Goal: Use online tool/utility: Utilize a website feature to perform a specific function

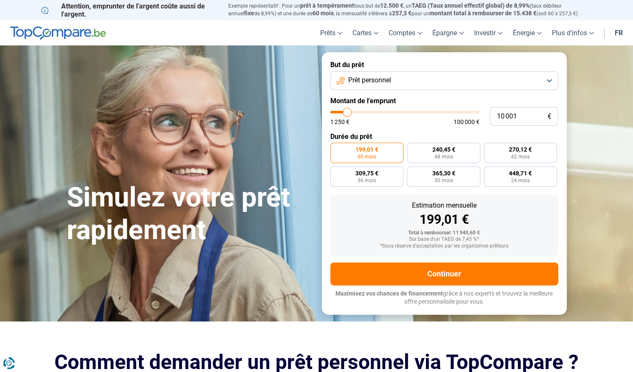
type input "9 250"
type input "9250"
type input "10 250"
type input "10250"
type input "11 500"
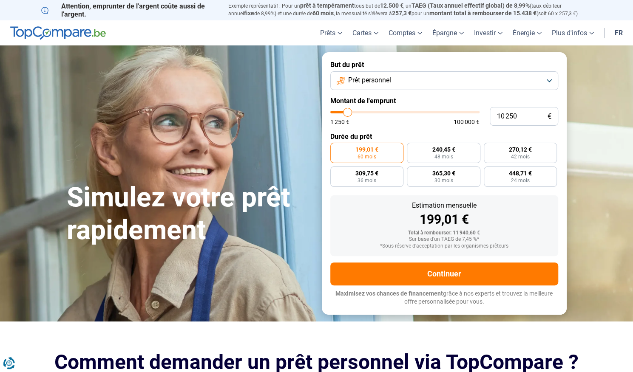
type input "11500"
type input "12 750"
type input "12750"
type input "14 250"
type input "14250"
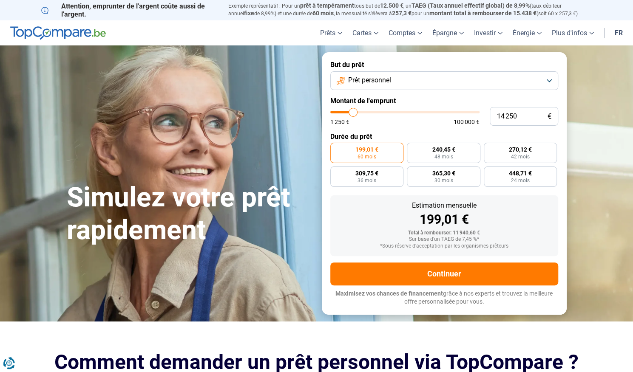
type input "15 750"
type input "15750"
type input "17 250"
type input "17250"
type input "18 250"
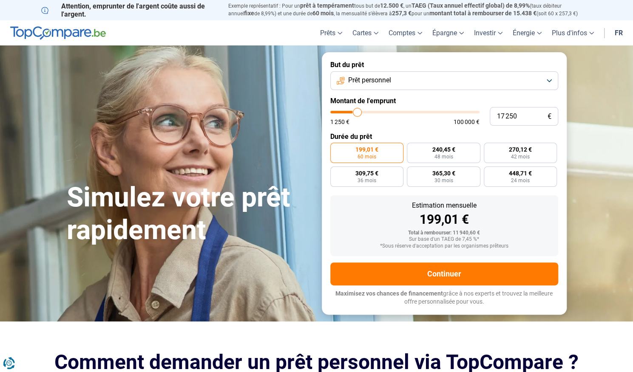
type input "18250"
type input "19 750"
type input "19750"
type input "21 500"
type input "21500"
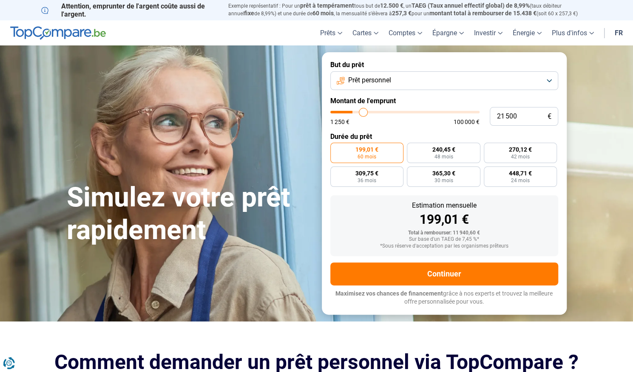
type input "22 500"
type input "22500"
type input "24 000"
type input "24000"
type input "25 500"
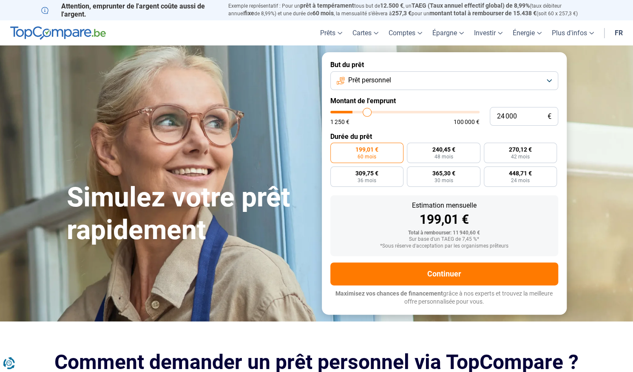
type input "25500"
type input "27 250"
type input "27250"
type input "28 000"
type input "28000"
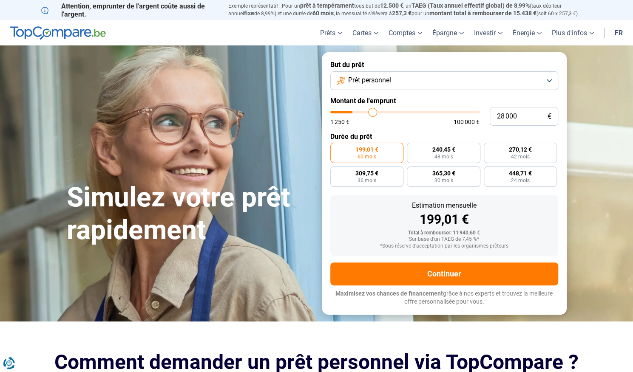
type input "29 000"
type input "29000"
type input "30 000"
type input "30000"
type input "31 000"
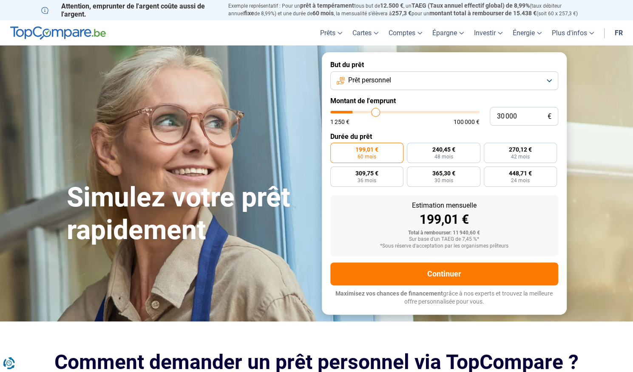
type input "31000"
type input "32 000"
type input "32000"
type input "32 750"
type input "32750"
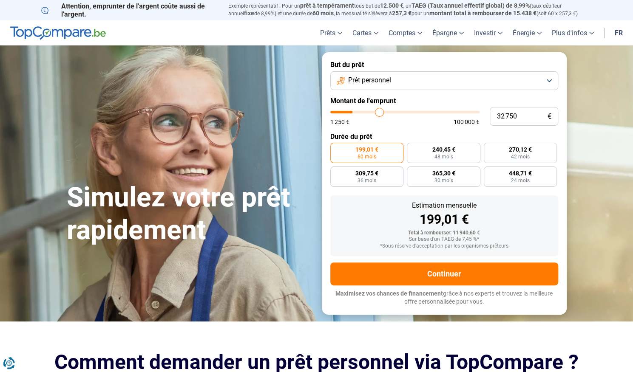
type input "34 250"
type input "34250"
type input "35 000"
type input "35000"
type input "35 750"
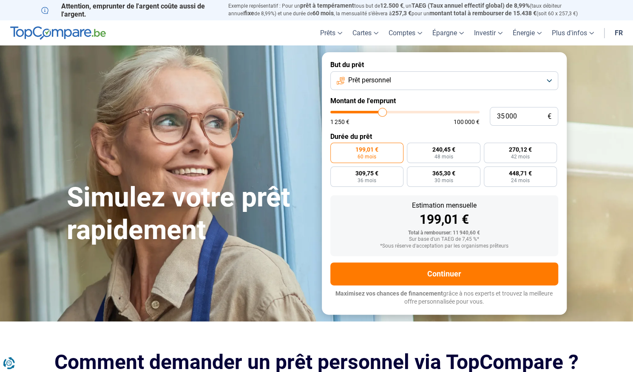
type input "35750"
type input "36 250"
type input "36250"
type input "36 750"
type input "36750"
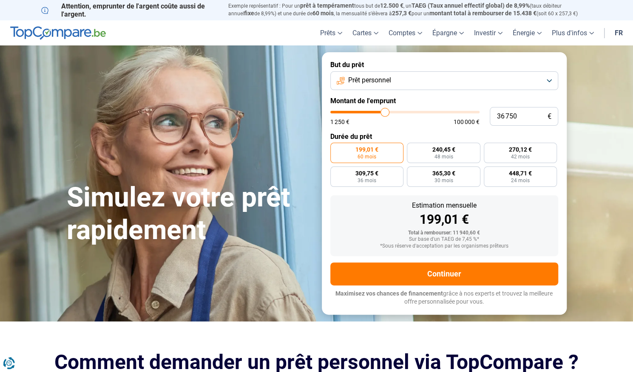
type input "37 750"
type input "37750"
type input "38 500"
type input "38500"
type input "39 250"
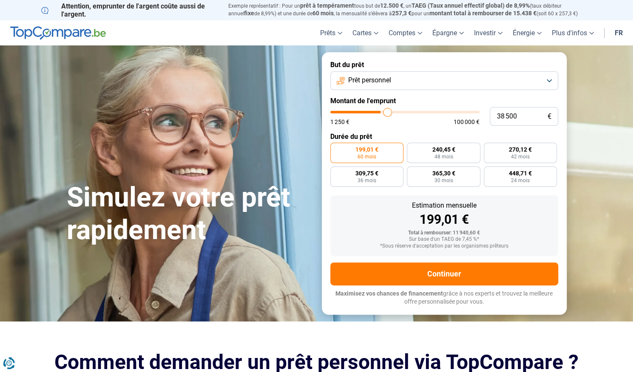
type input "39250"
type input "39 500"
type input "39500"
type input "40 000"
type input "40000"
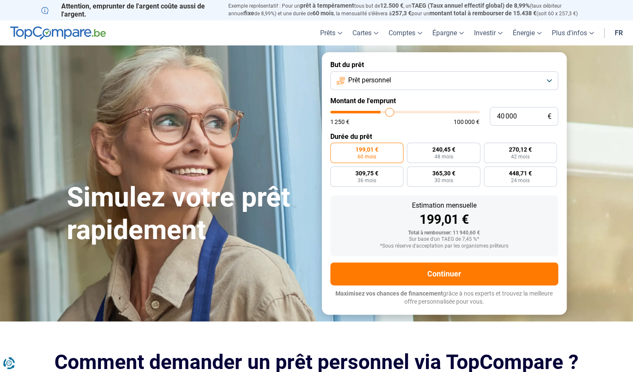
type input "40 500"
type input "40500"
type input "40 750"
type input "40750"
type input "41 000"
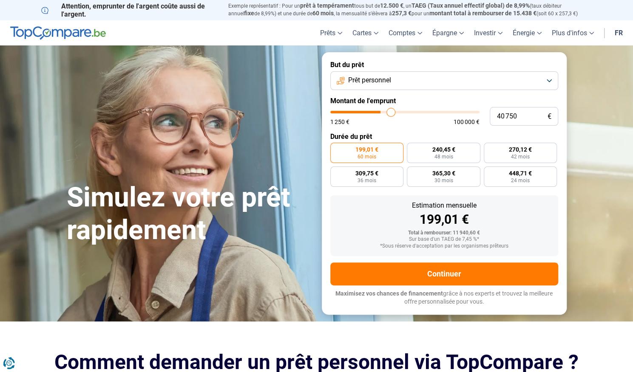
type input "41000"
type input "41 250"
type input "41250"
type input "41 500"
type input "41500"
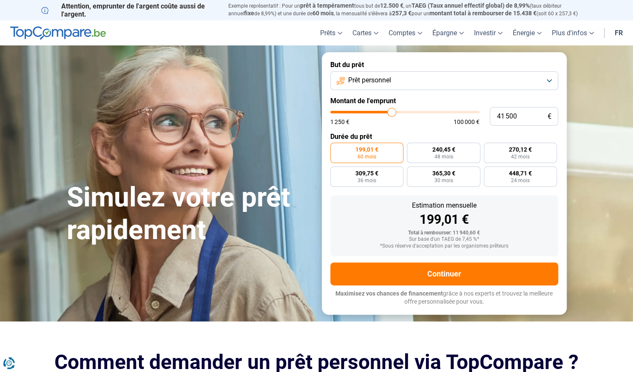
type input "41 750"
type input "41750"
type input "42 000"
type input "42000"
type input "42 250"
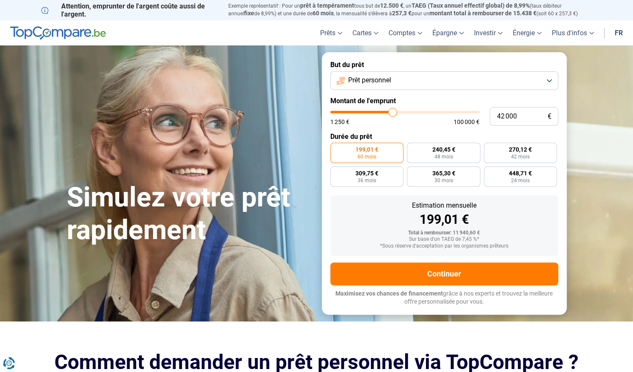
type input "42250"
type input "42 500"
type input "42500"
type input "42 750"
type input "42750"
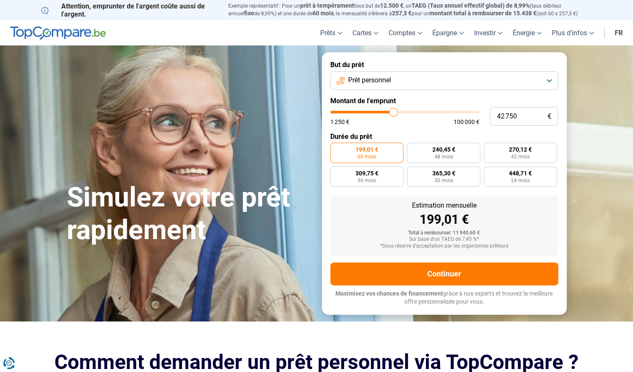
type input "43 000"
type input "43000"
type input "43 250"
type input "43250"
type input "43 000"
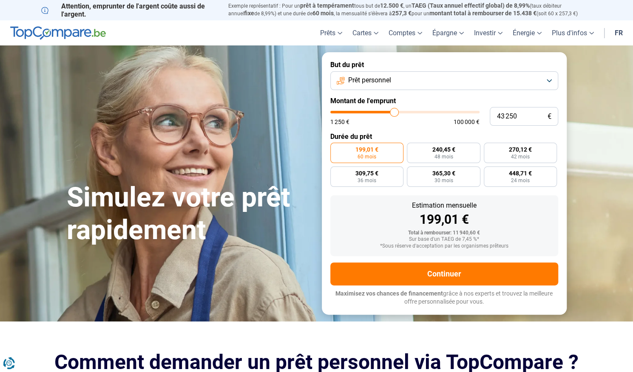
type input "43000"
type input "42 500"
type input "42500"
type input "42 000"
type input "42000"
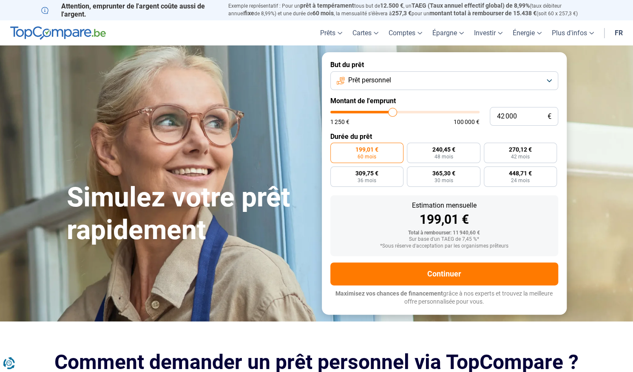
type input "41 500"
type input "41500"
type input "41 250"
type input "41250"
type input "40 750"
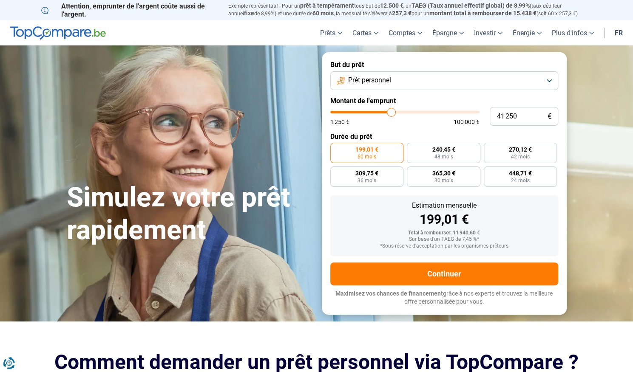
type input "40750"
type input "40 500"
type input "40500"
type input "40 250"
type input "40250"
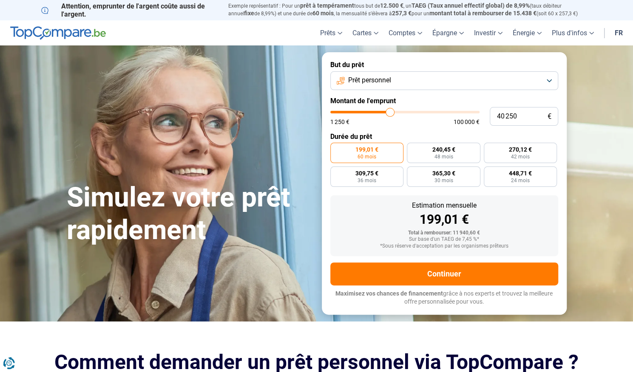
type input "40 500"
type input "40500"
type input "41 500"
type input "41500"
type input "42 000"
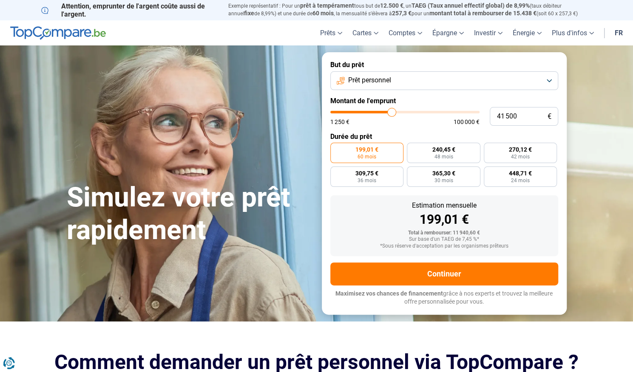
type input "42000"
type input "42 250"
type input "42250"
type input "42 500"
type input "42500"
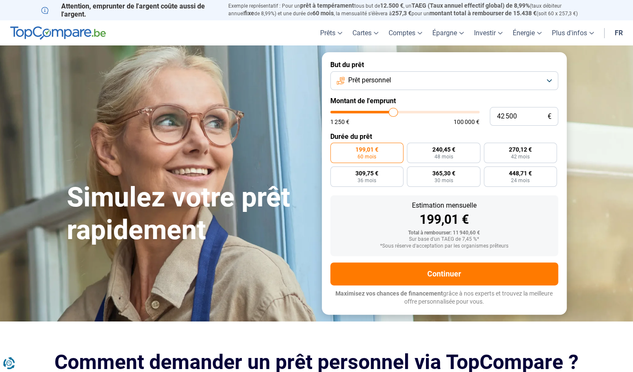
type input "42 750"
type input "42750"
type input "43 250"
type input "43250"
type input "43 500"
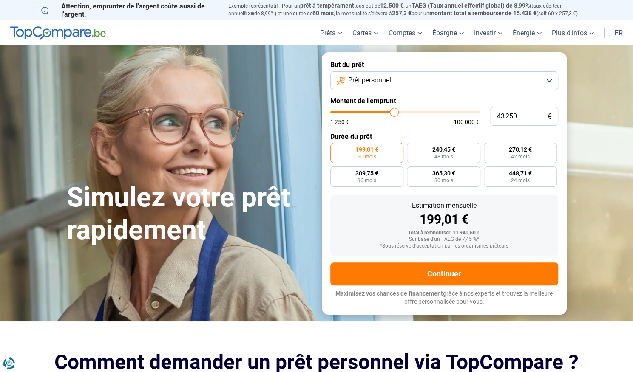
type input "43500"
type input "43 750"
type input "43750"
type input "44 000"
drag, startPoint x: 345, startPoint y: 113, endPoint x: 395, endPoint y: 117, distance: 50.3
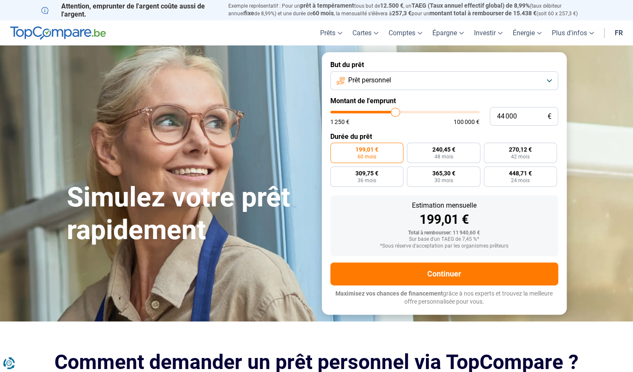
type input "44000"
click at [395, 114] on input "range" at bounding box center [404, 112] width 149 height 3
radio input "false"
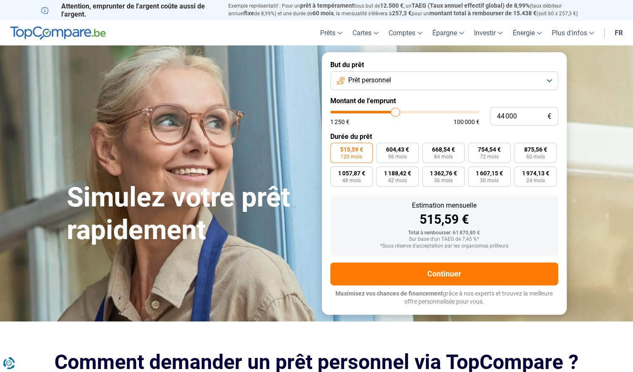
click at [548, 85] on button "Prêt personnel" at bounding box center [444, 80] width 228 height 19
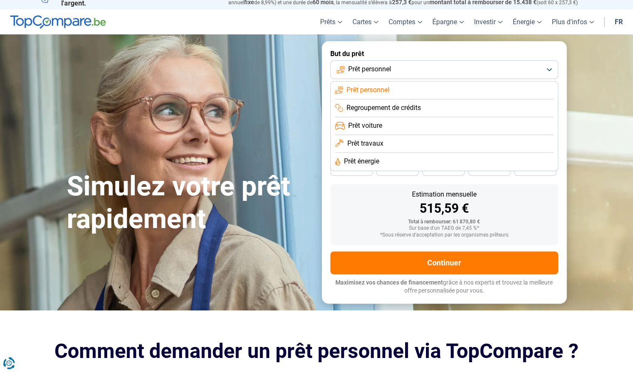
scroll to position [9, 0]
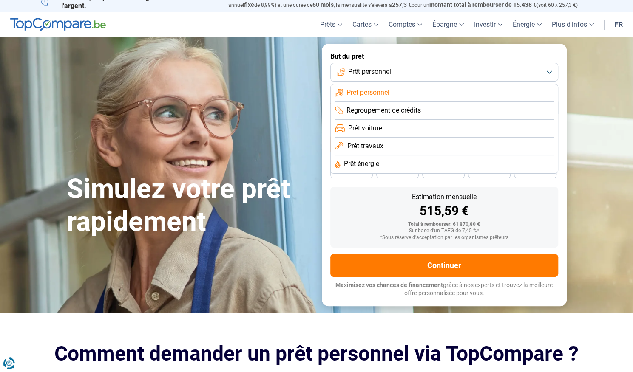
click at [359, 94] on span "Prêt personnel" at bounding box center [367, 92] width 43 height 9
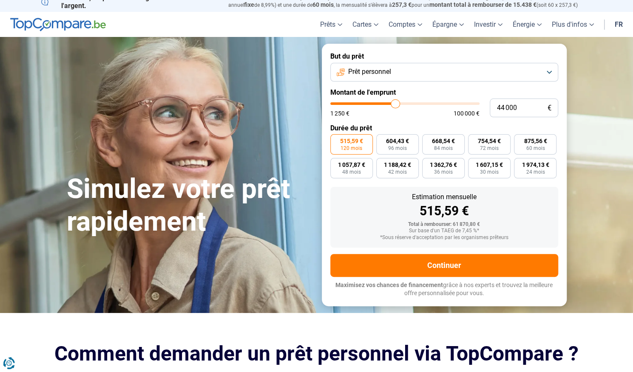
click at [357, 144] on span "515,59 €" at bounding box center [351, 141] width 23 height 6
click at [336, 140] on input "515,59 € 120 mois" at bounding box center [333, 137] width 6 height 6
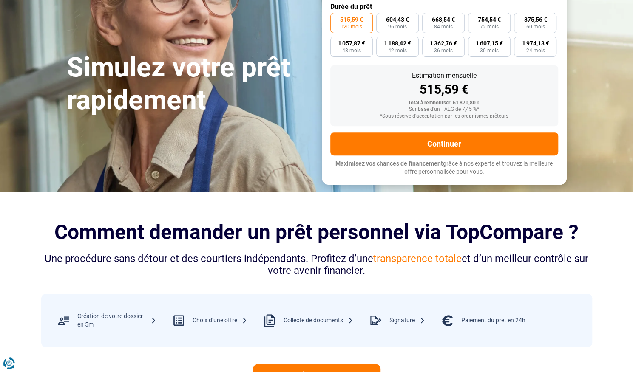
scroll to position [159, 0]
